Goal: Check status: Check status

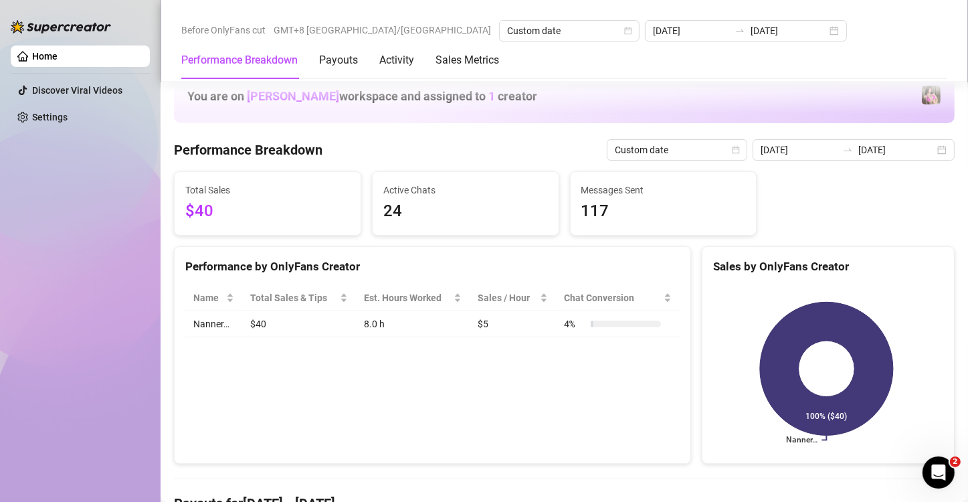
scroll to position [335, 0]
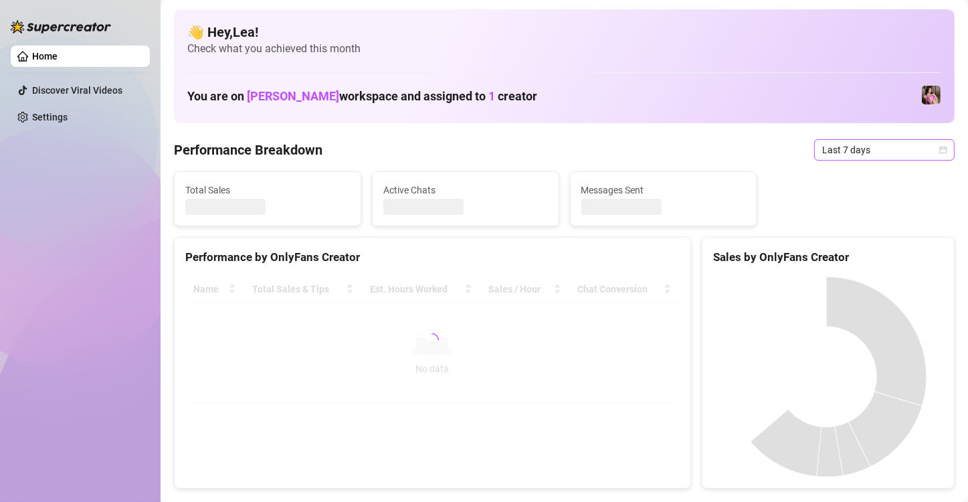
click at [939, 151] on icon "calendar" at bounding box center [943, 150] width 8 height 8
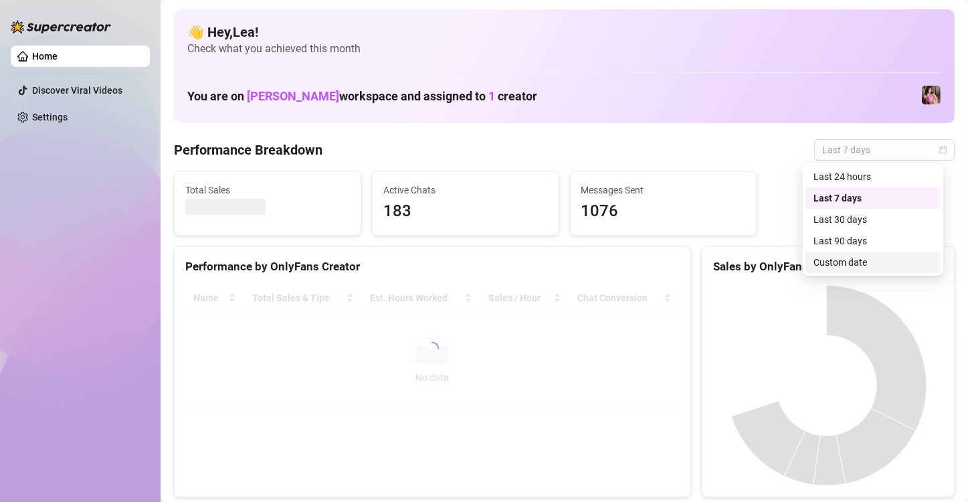
click at [876, 262] on div "Custom date" at bounding box center [873, 262] width 119 height 15
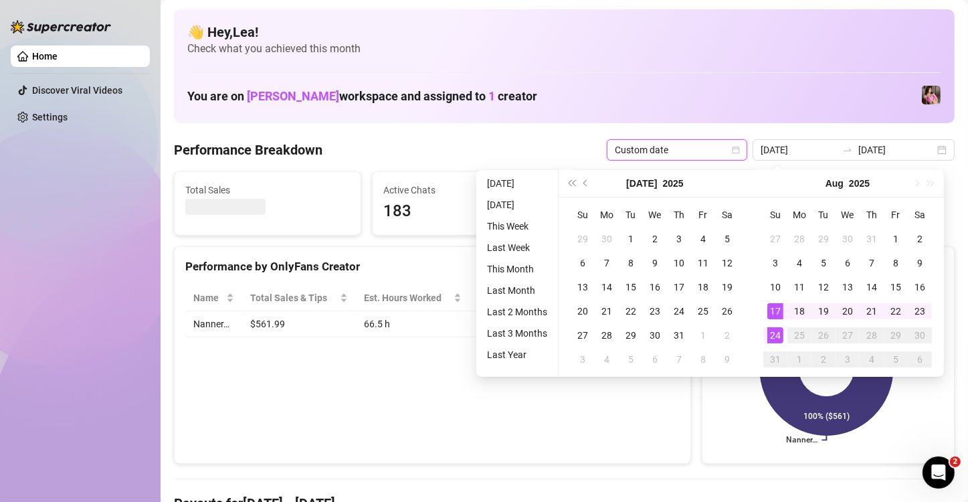
type input "[DATE]"
click at [776, 337] on div "24" at bounding box center [776, 335] width 16 height 16
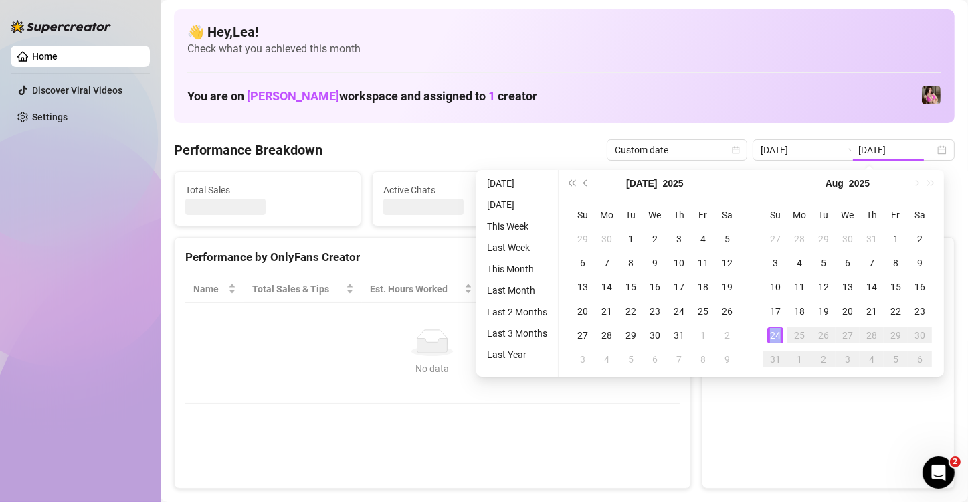
type input "[DATE]"
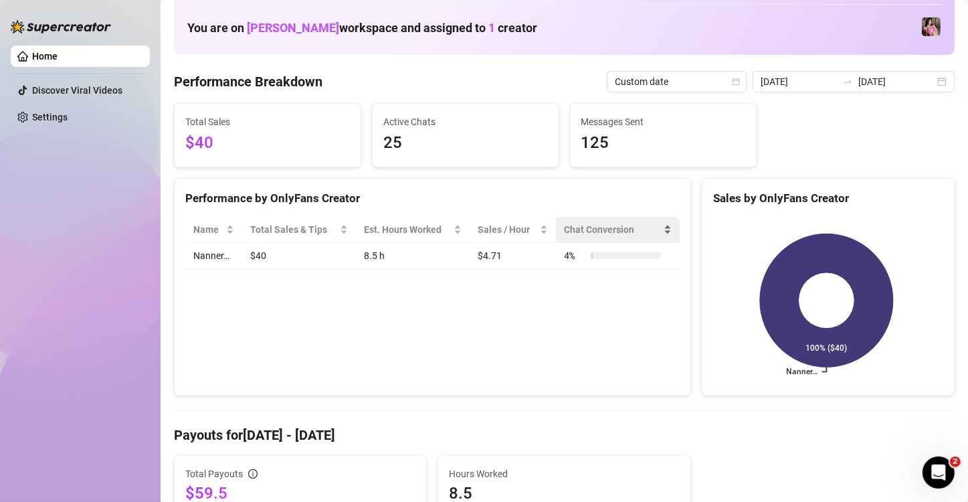
scroll to position [67, 0]
